Goal: Navigation & Orientation: Find specific page/section

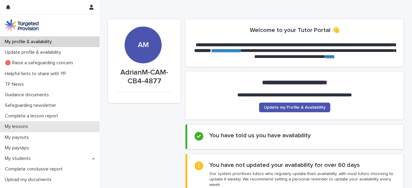
click at [23, 128] on p "My lessons" at bounding box center [17, 127] width 30 height 6
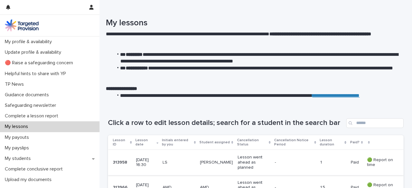
scroll to position [60, 0]
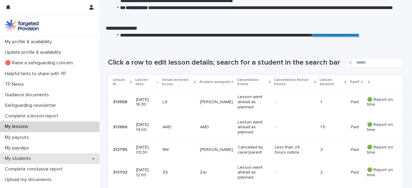
click at [32, 155] on div "My students" at bounding box center [50, 158] width 100 height 11
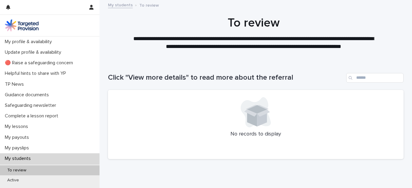
scroll to position [60, 0]
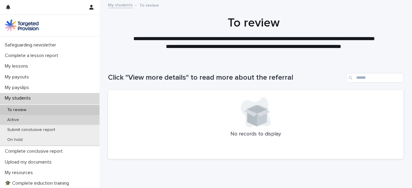
click at [19, 119] on p "Active" at bounding box center [12, 119] width 21 height 5
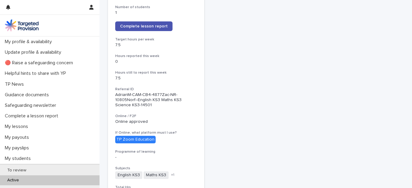
scroll to position [483, 0]
